Goal: Check status: Check status

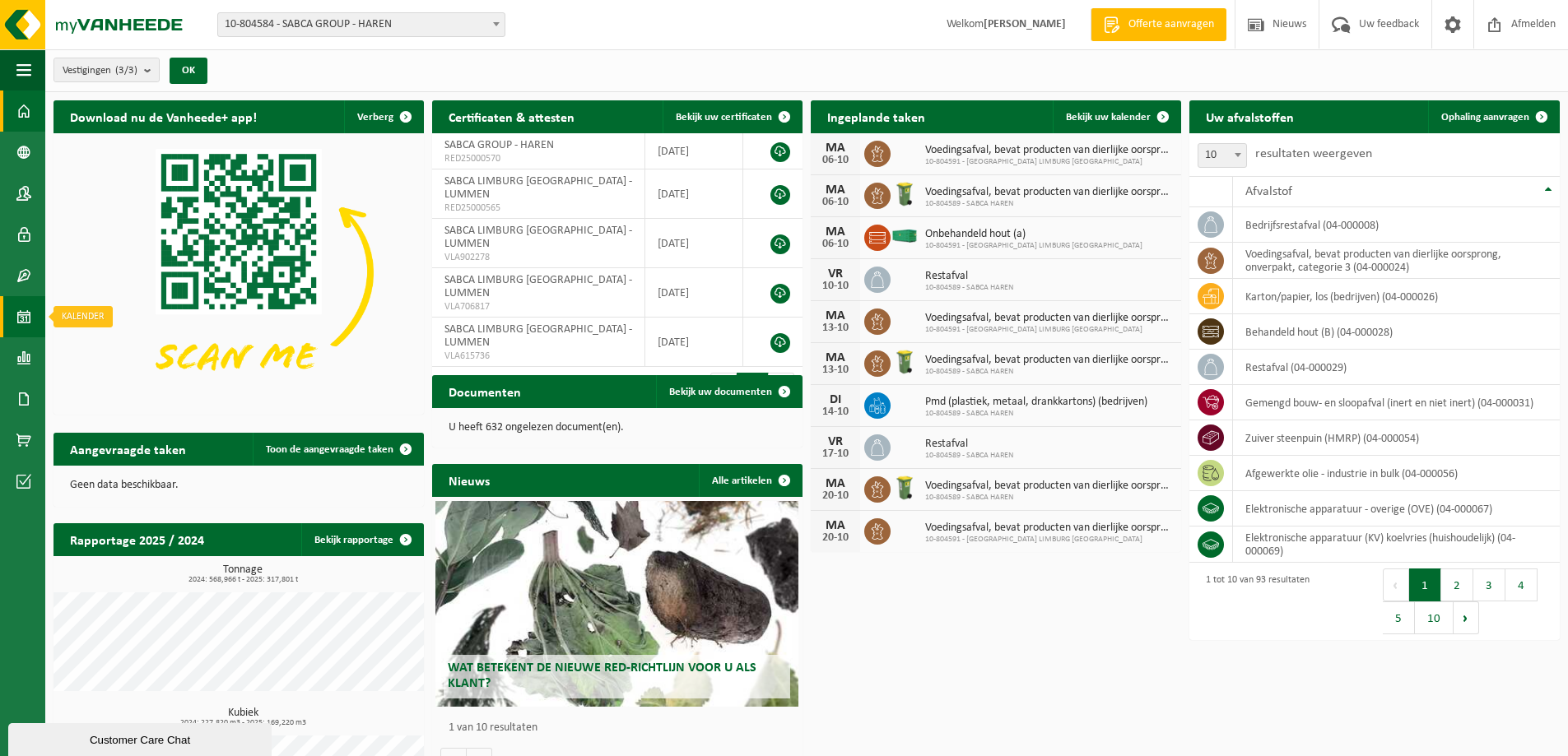
click at [36, 326] on link "Kalender" at bounding box center [22, 316] width 45 height 41
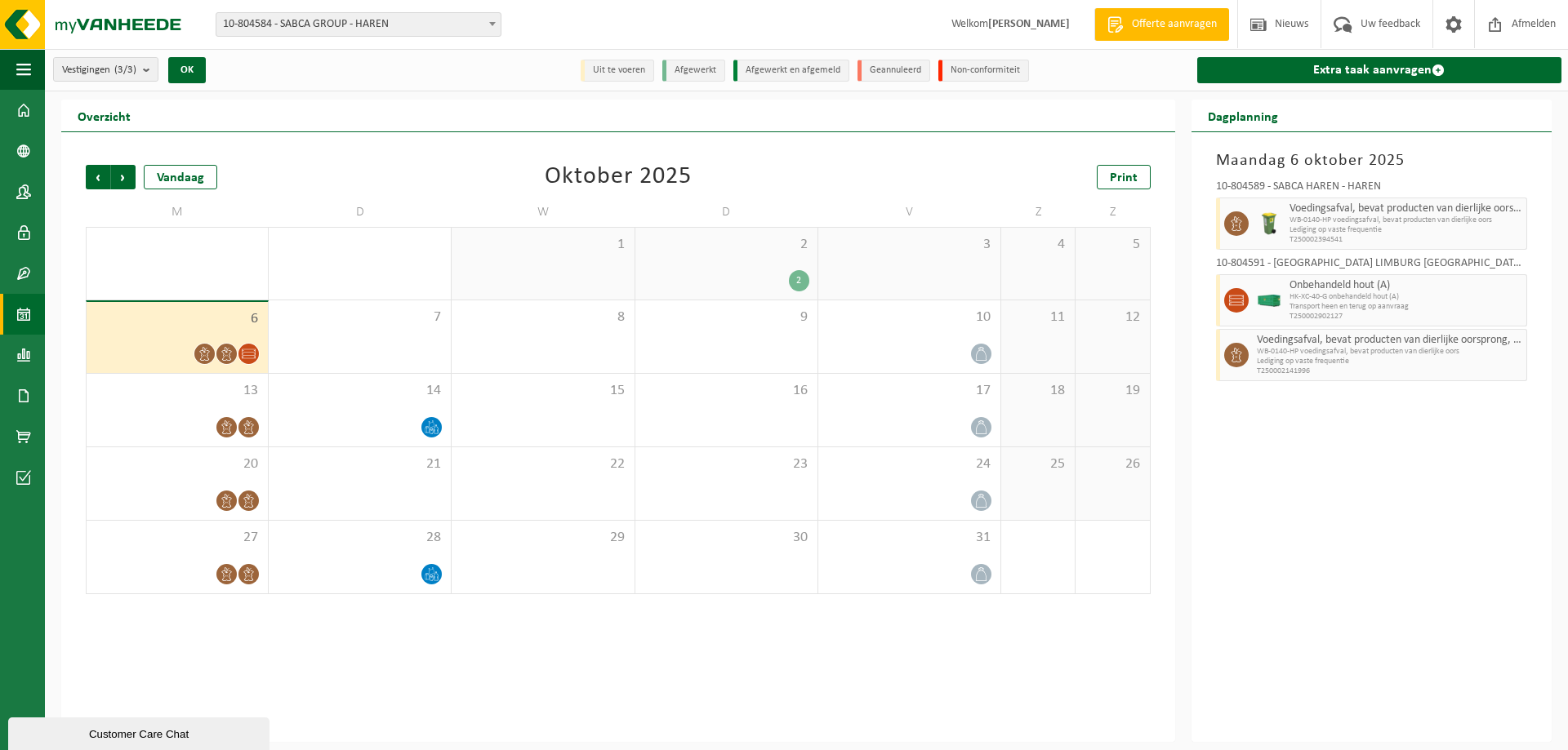
click at [301, 27] on span "10-804584 - SABCA GROUP - HAREN" at bounding box center [358, 25] width 284 height 23
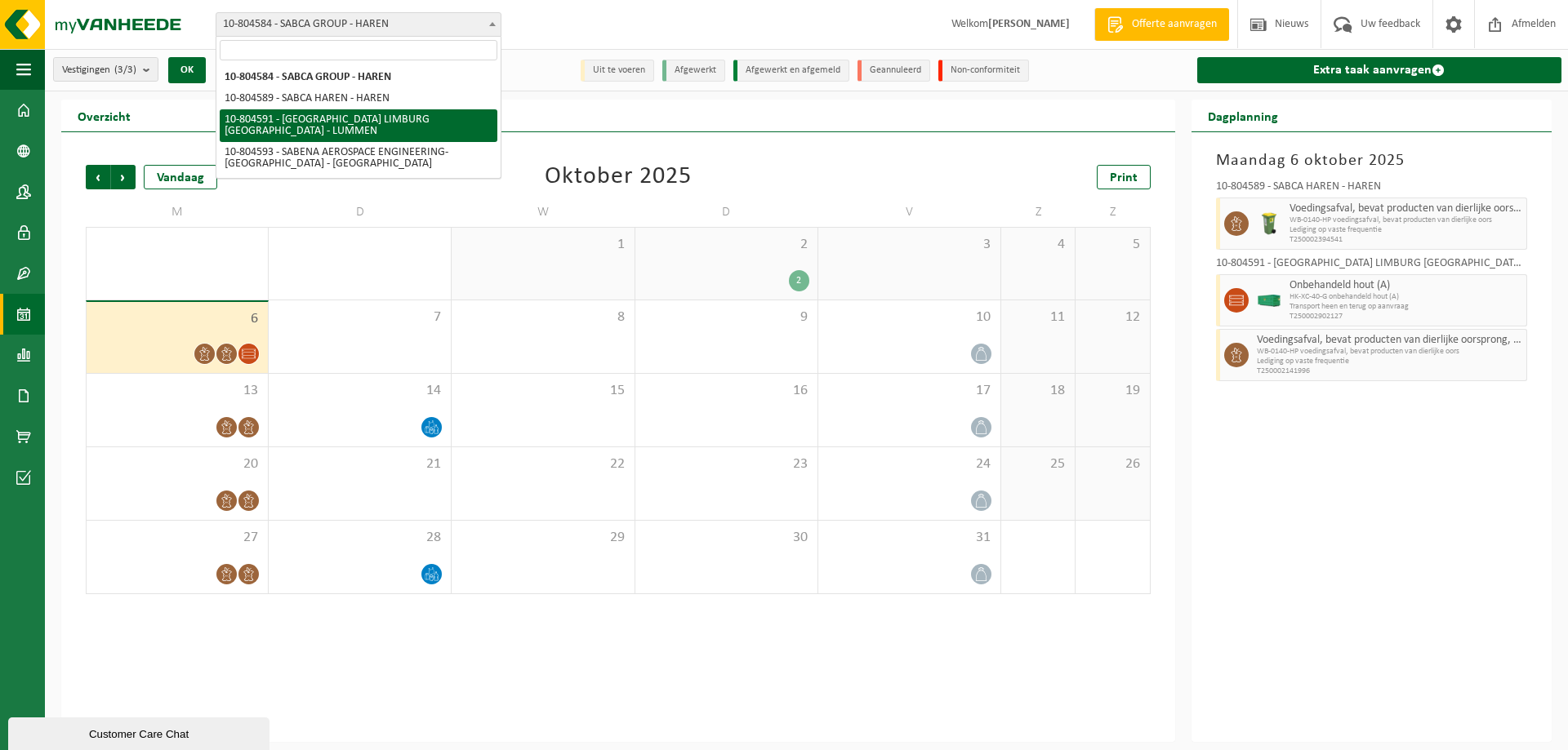
click at [572, 90] on div "Vestigingen (3/3) Alles selecteren Alles deselecteren Actieve selecteren SABCA …" at bounding box center [805, 70] width 1522 height 43
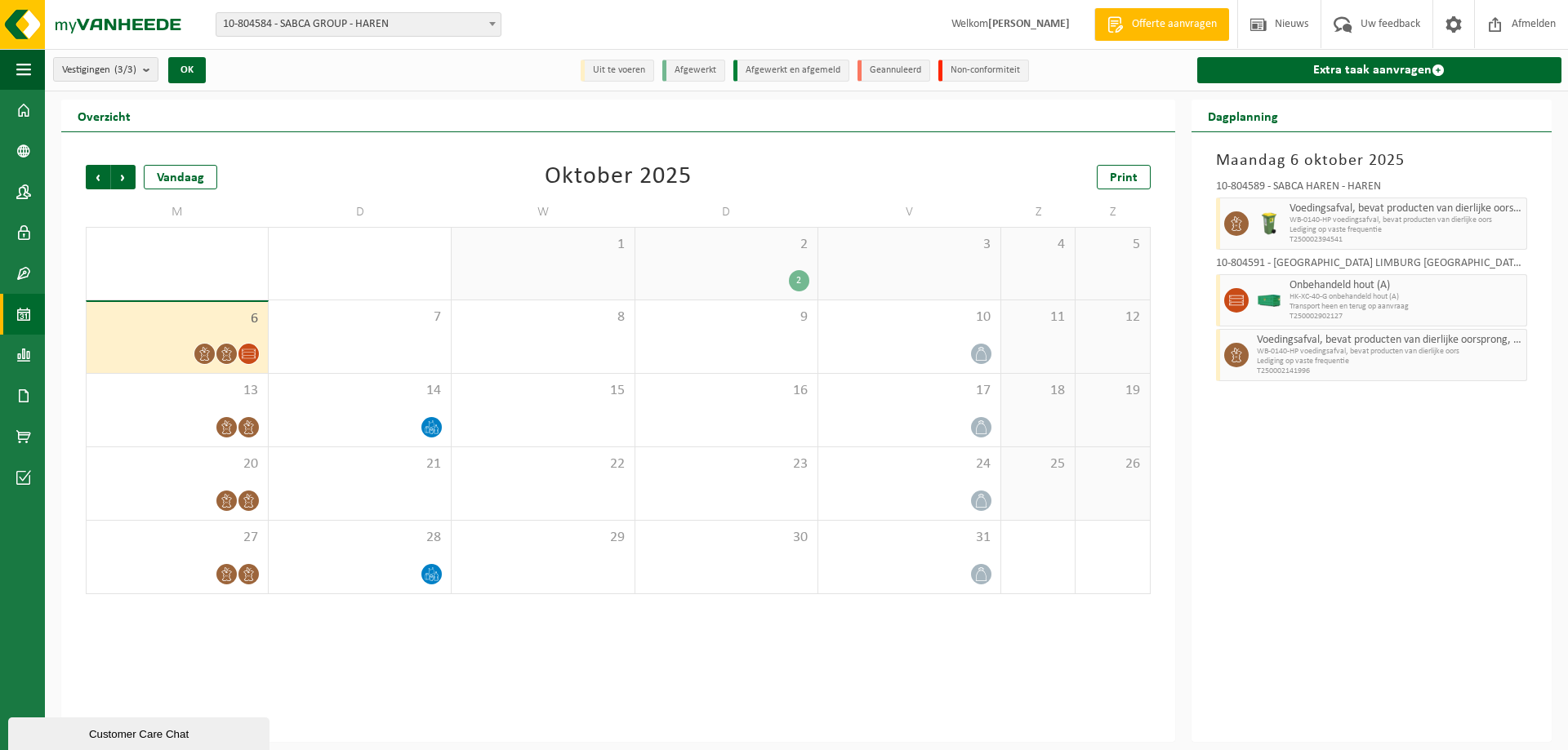
click at [721, 256] on div "2 2" at bounding box center [725, 263] width 182 height 71
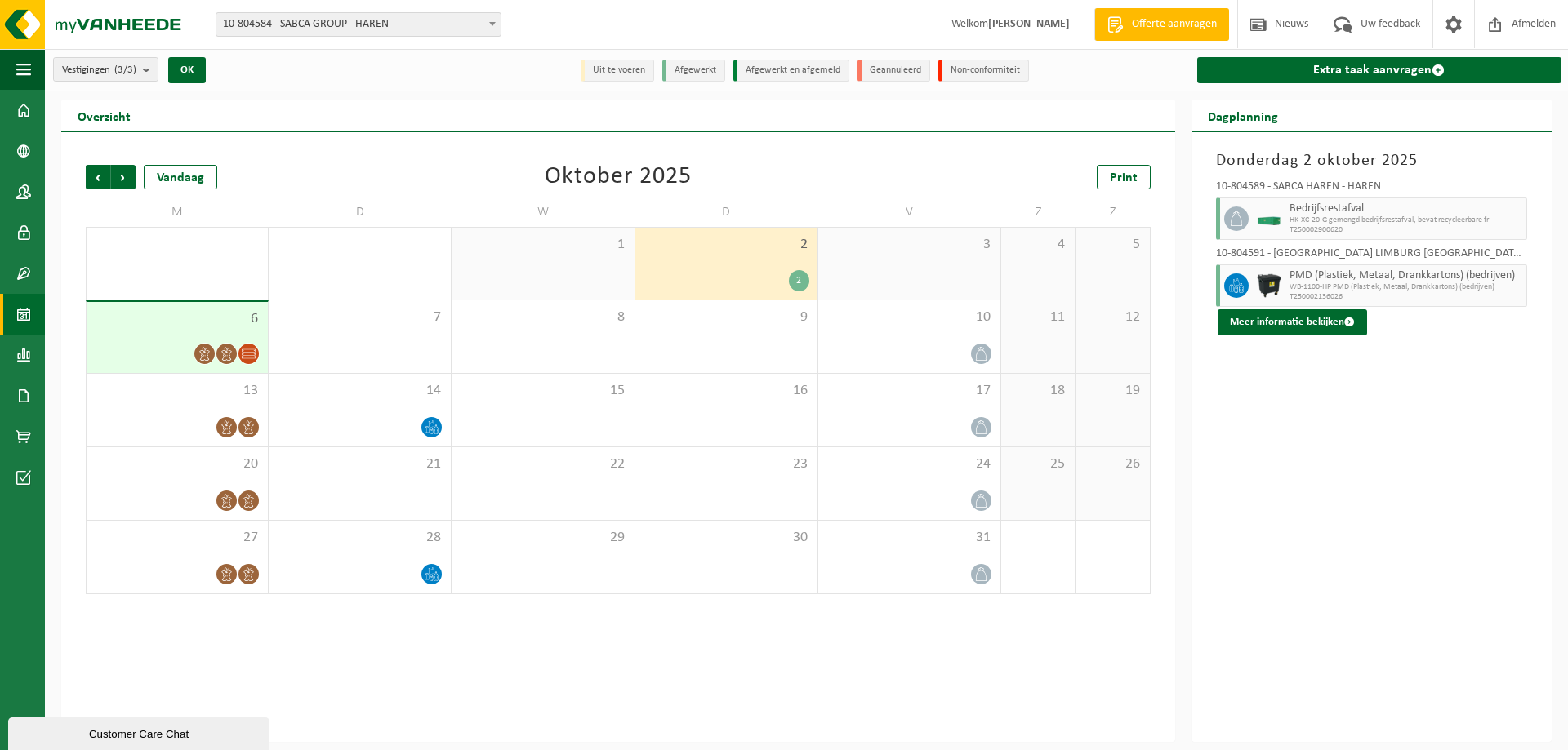
click at [175, 339] on div "6" at bounding box center [177, 337] width 181 height 71
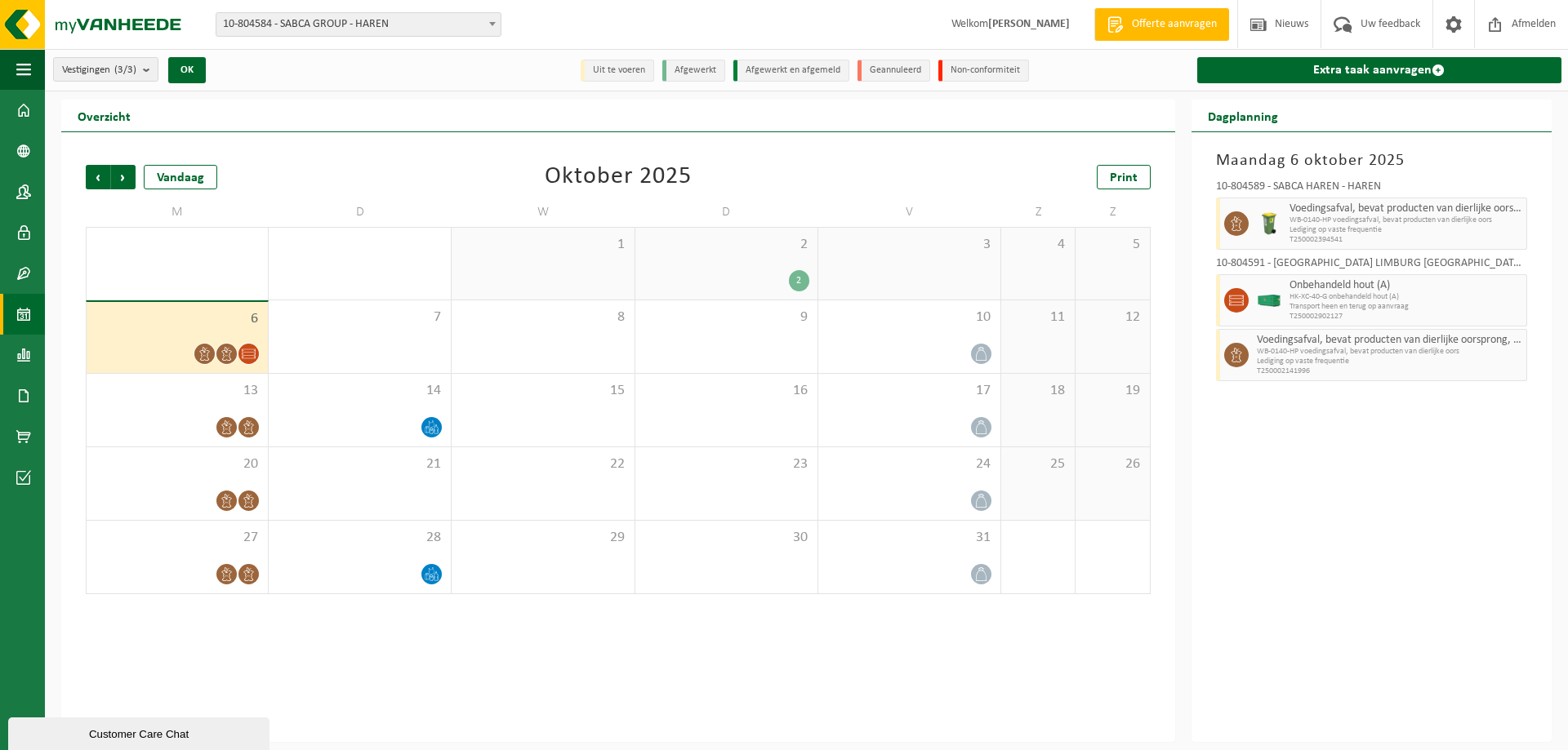
click at [408, 26] on span "10-804584 - SABCA GROUP - HAREN" at bounding box center [358, 25] width 284 height 23
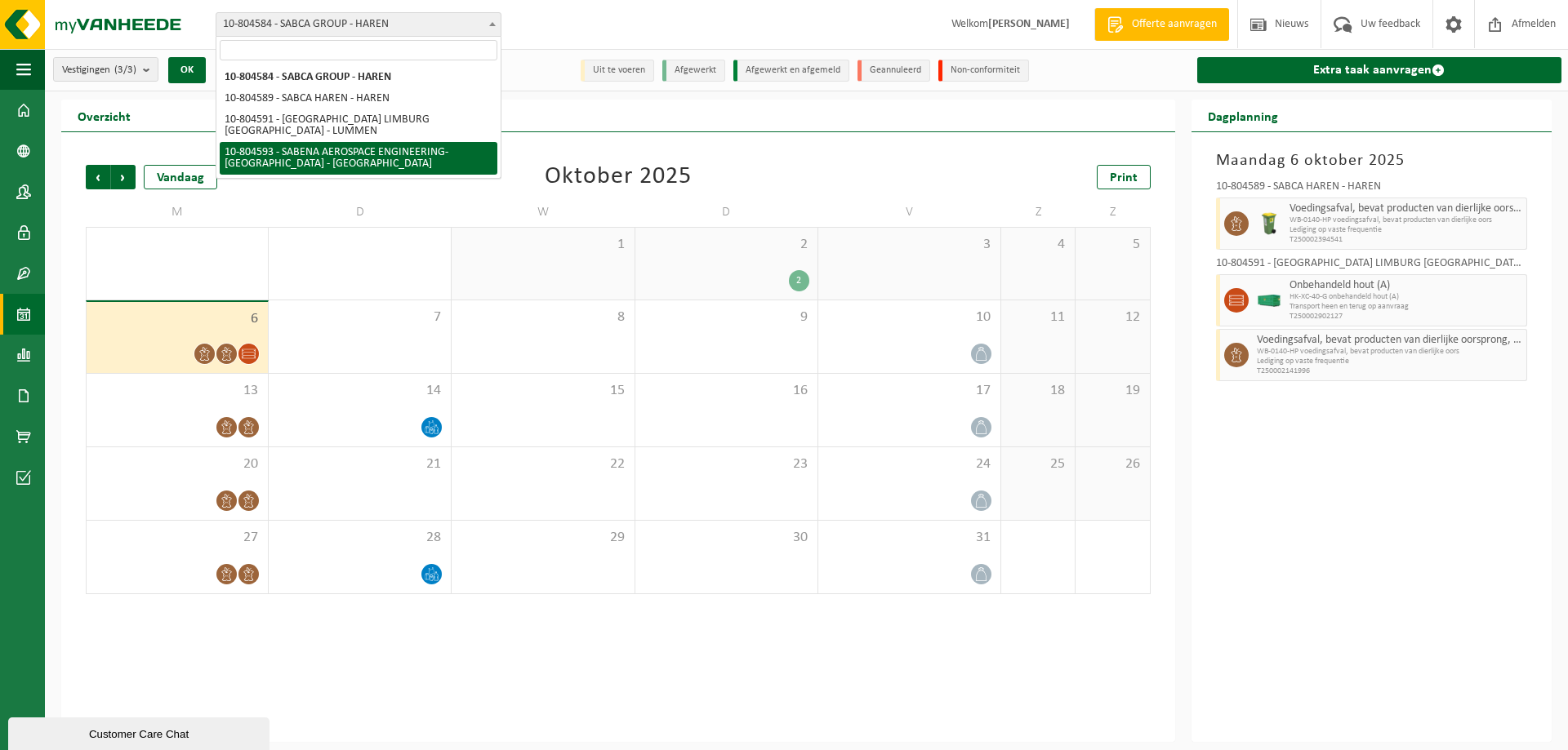
select select "34498"
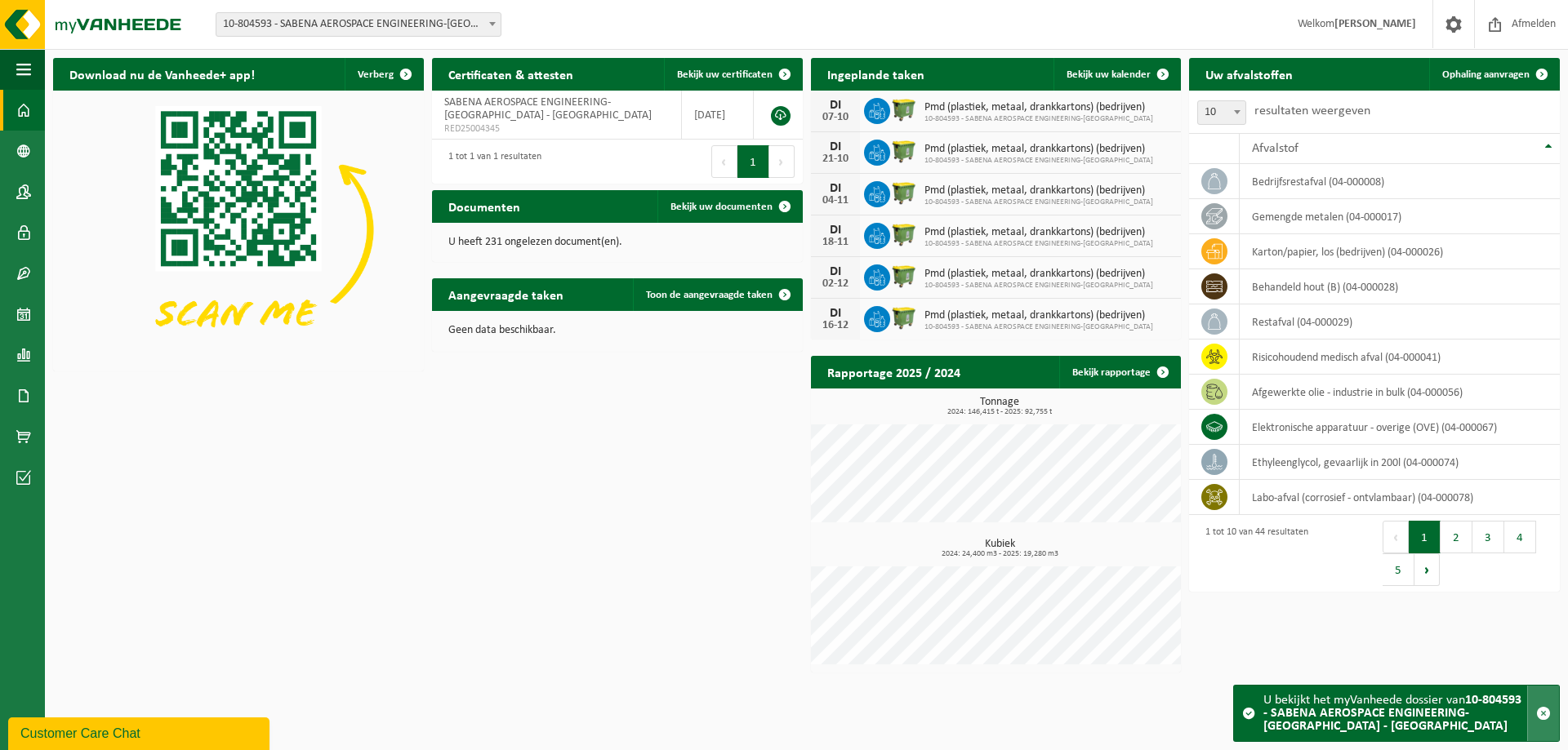
click at [1551, 729] on button "button" at bounding box center [1542, 713] width 31 height 55
